Goal: Transaction & Acquisition: Book appointment/travel/reservation

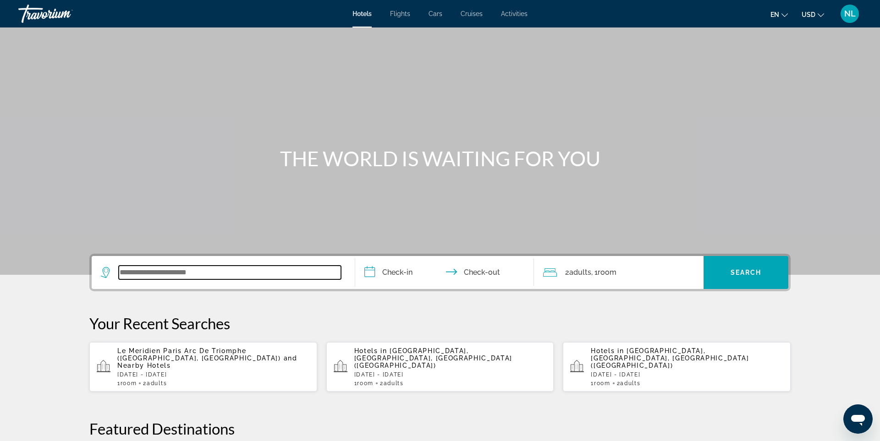
click at [214, 267] on input "Search widget" at bounding box center [230, 273] width 222 height 14
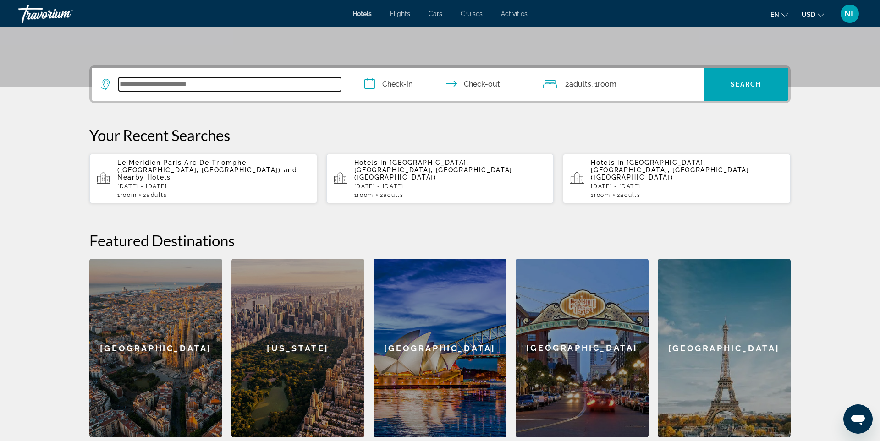
scroll to position [224, 0]
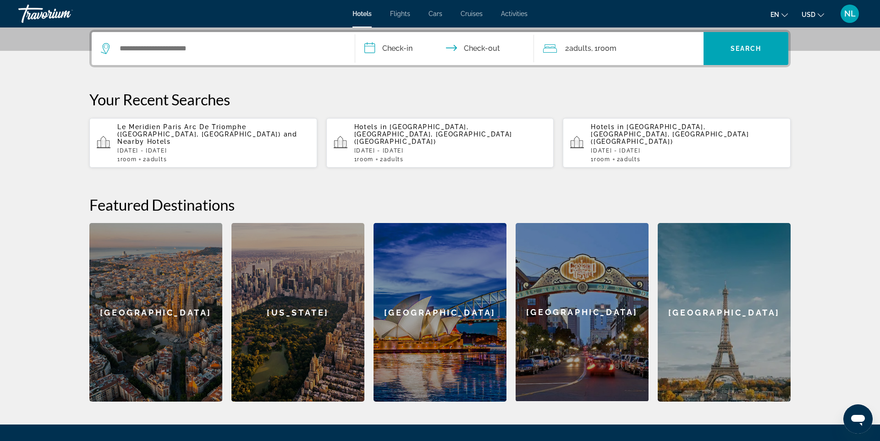
click at [230, 134] on p "Le Meridien Paris Arc De Triomphe ([GEOGRAPHIC_DATA], [GEOGRAPHIC_DATA]) and Ne…" at bounding box center [213, 134] width 192 height 22
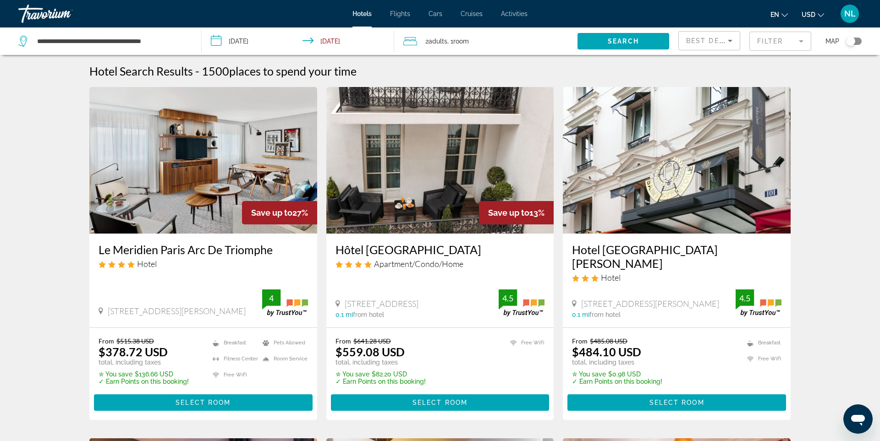
click at [809, 15] on span "USD" at bounding box center [808, 14] width 14 height 7
click at [804, 82] on button "EUR (€)" at bounding box center [794, 84] width 45 height 12
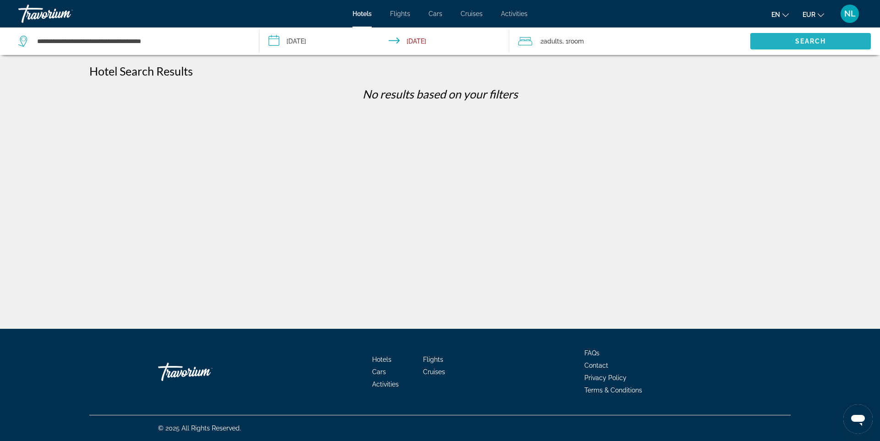
click at [815, 38] on span "Search" at bounding box center [810, 41] width 31 height 7
click at [822, 41] on span "Search" at bounding box center [810, 41] width 31 height 7
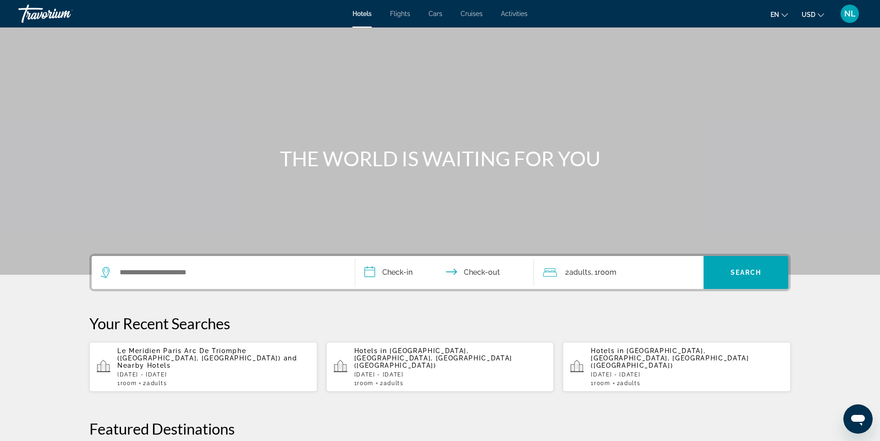
click at [811, 12] on span "USD" at bounding box center [808, 14] width 14 height 7
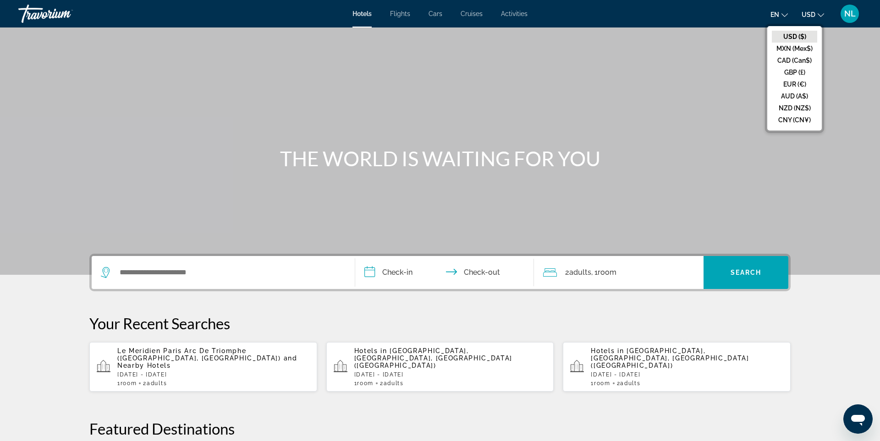
click at [799, 82] on button "EUR (€)" at bounding box center [794, 84] width 45 height 12
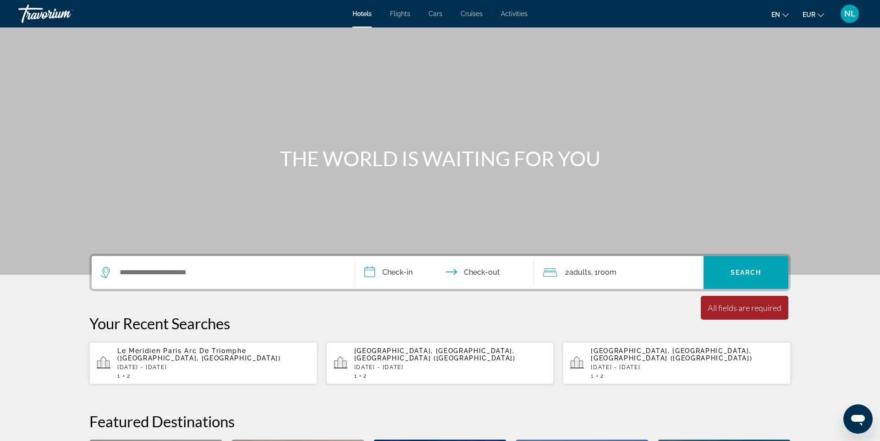
click at [222, 364] on p "[DATE] - [DATE]" at bounding box center [213, 367] width 192 height 6
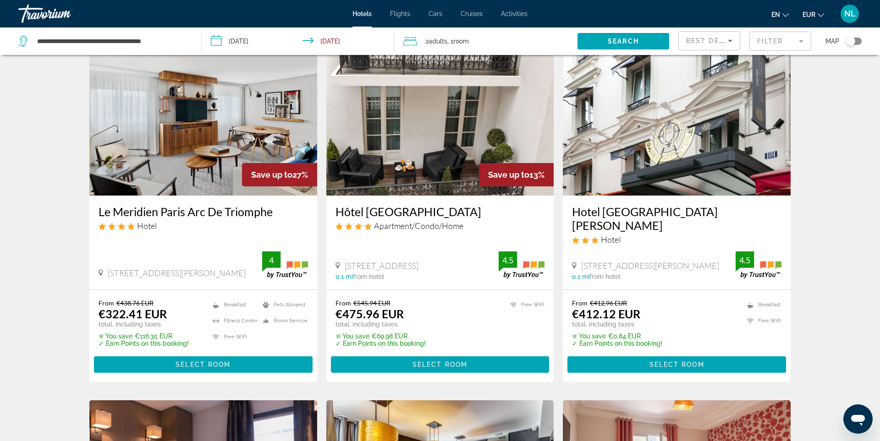
scroll to position [44, 0]
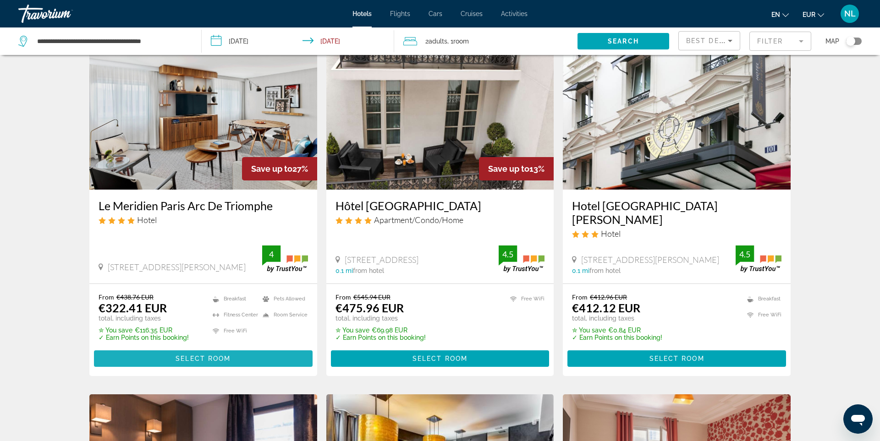
click at [236, 348] on span "Main content" at bounding box center [203, 359] width 219 height 22
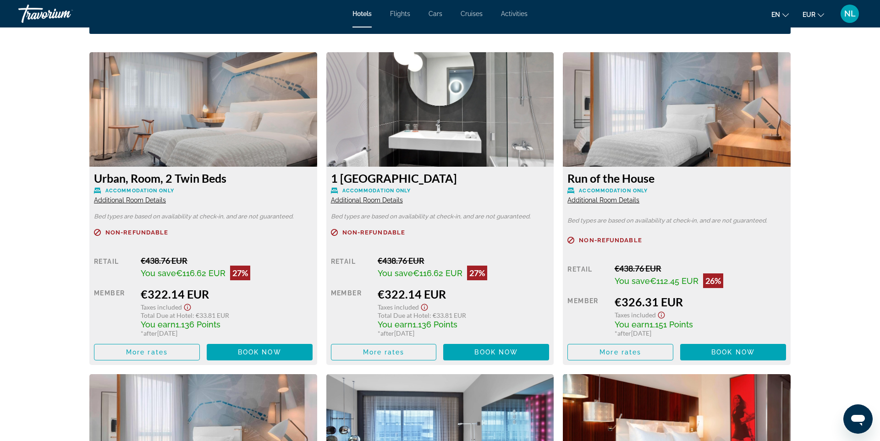
scroll to position [1261, 0]
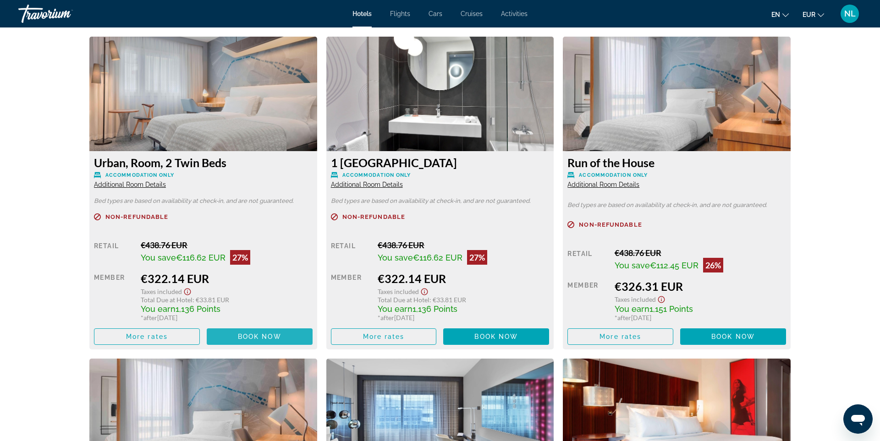
click at [267, 337] on span "Book now" at bounding box center [260, 336] width 44 height 7
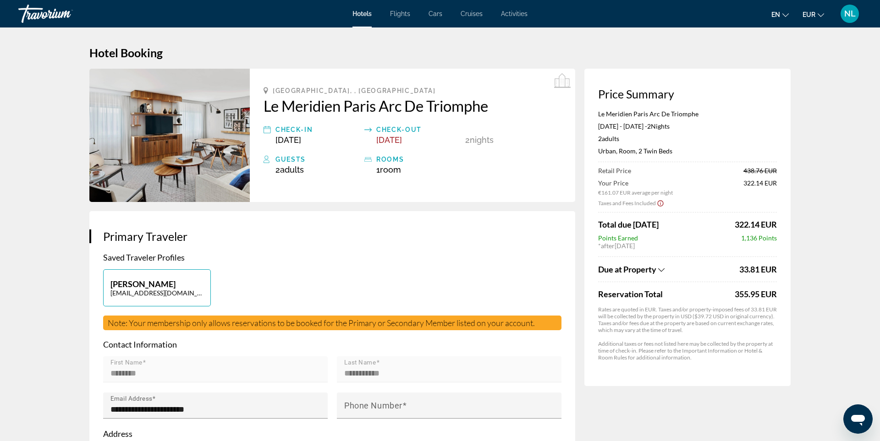
click at [661, 269] on icon "Show Taxes and Fees breakdown" at bounding box center [661, 270] width 6 height 8
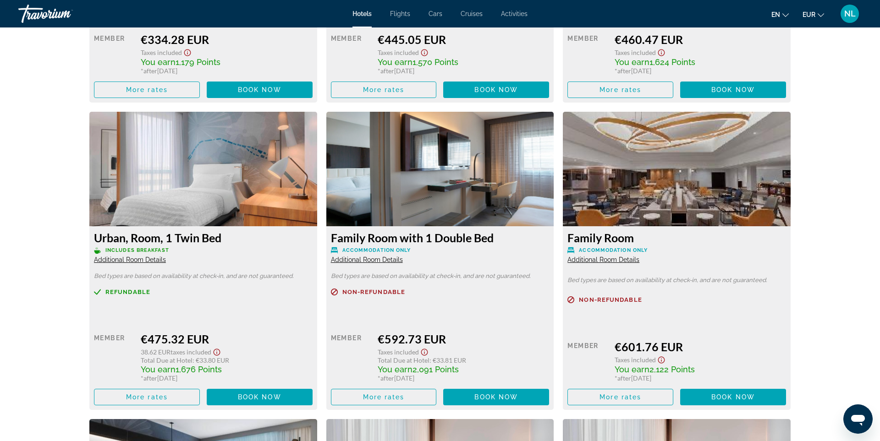
scroll to position [1847, 0]
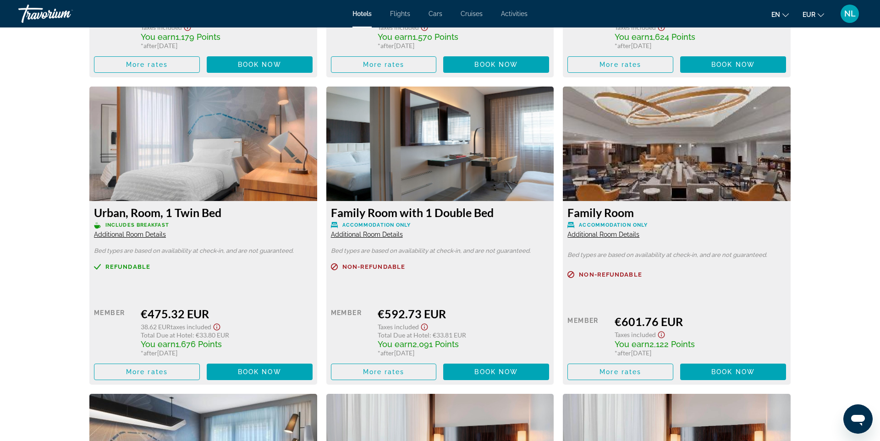
click at [392, 235] on span "Additional Room Details" at bounding box center [367, 234] width 72 height 7
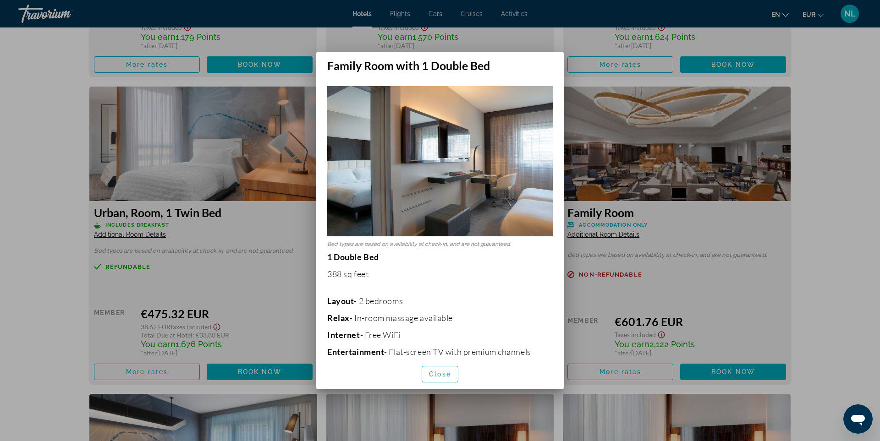
scroll to position [0, 0]
click at [437, 375] on span "Close" at bounding box center [440, 374] width 22 height 7
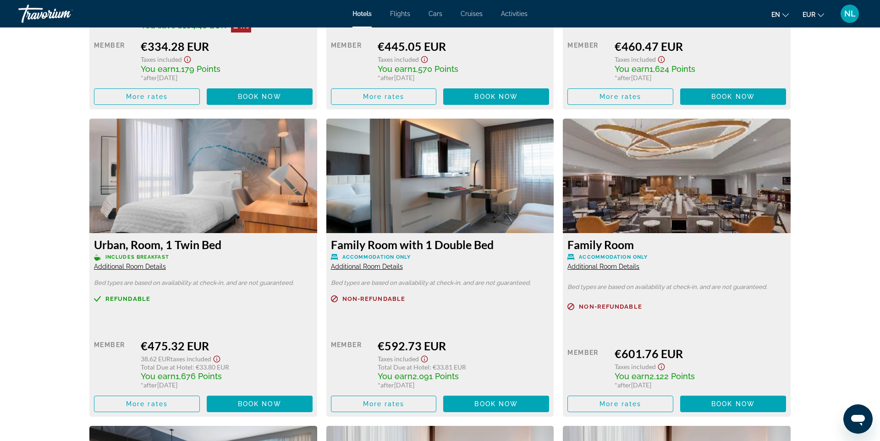
scroll to position [1842, 0]
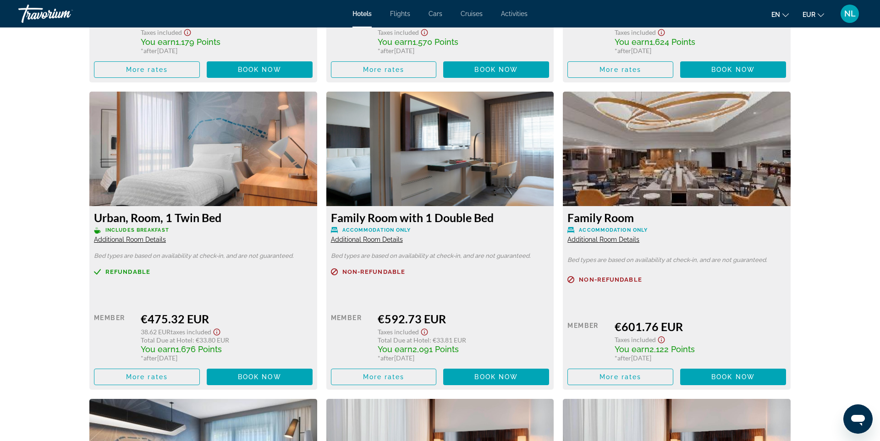
click at [393, 239] on span "Additional Room Details" at bounding box center [367, 239] width 72 height 7
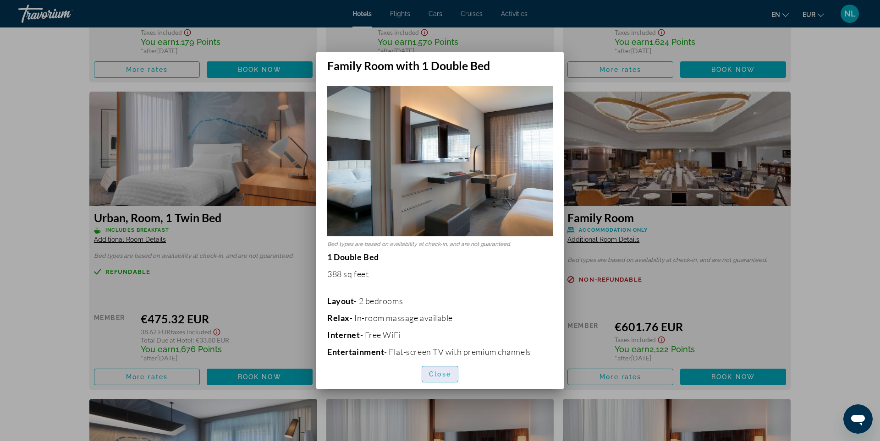
click at [440, 376] on span "Close" at bounding box center [440, 374] width 22 height 7
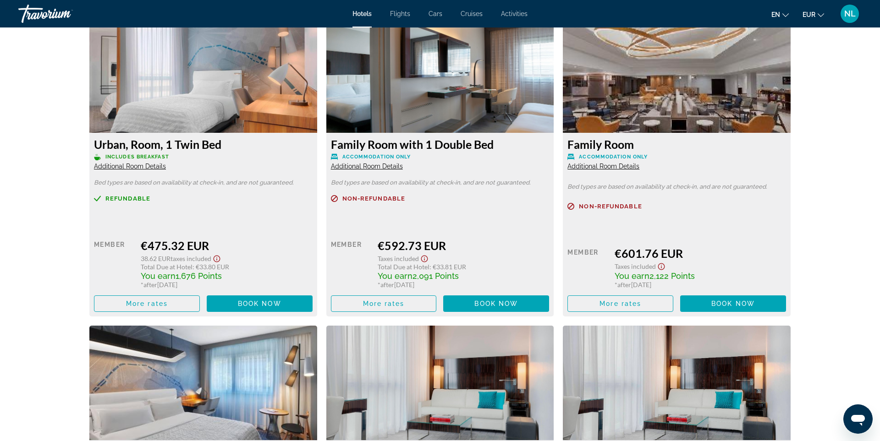
scroll to position [1916, 0]
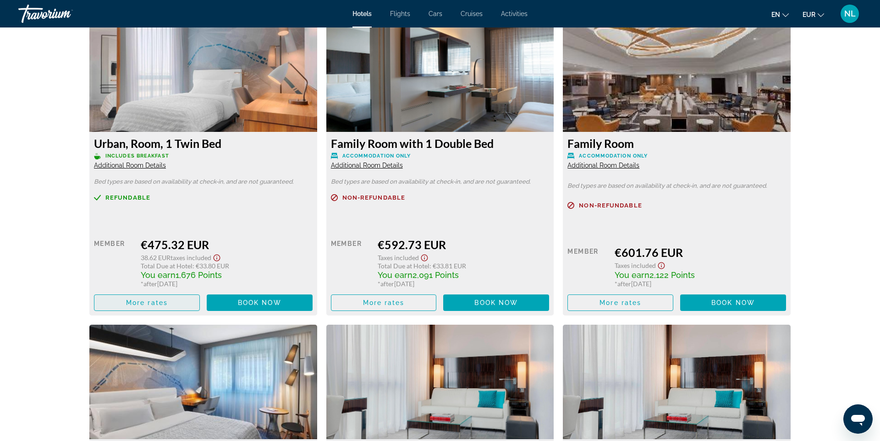
click at [152, 298] on span "Main content" at bounding box center [146, 303] width 105 height 22
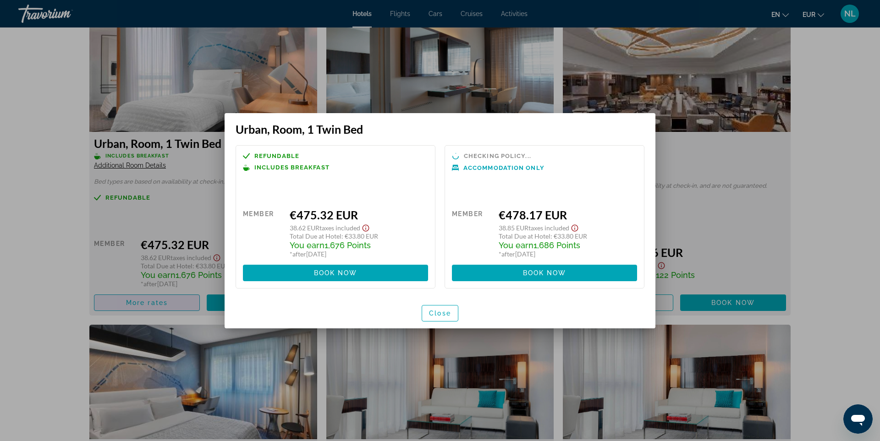
scroll to position [0, 0]
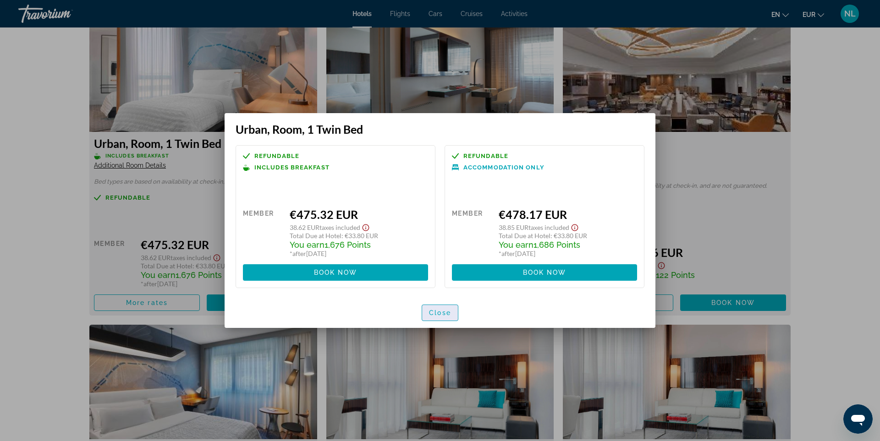
click at [441, 315] on span "Close" at bounding box center [440, 312] width 22 height 7
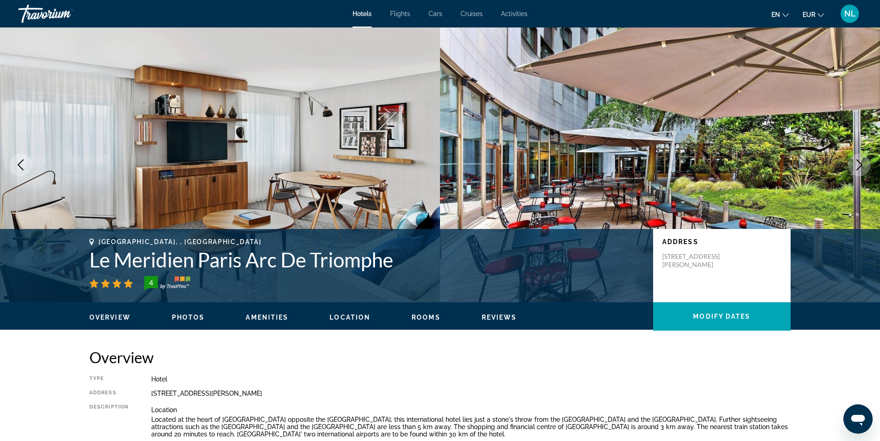
scroll to position [1916, 0]
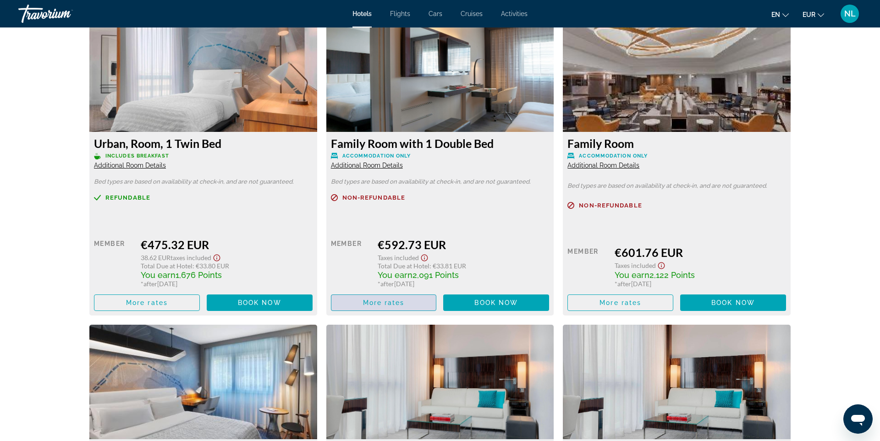
click at [393, 307] on span "Main content" at bounding box center [383, 303] width 105 height 22
